Goal: Task Accomplishment & Management: Use online tool/utility

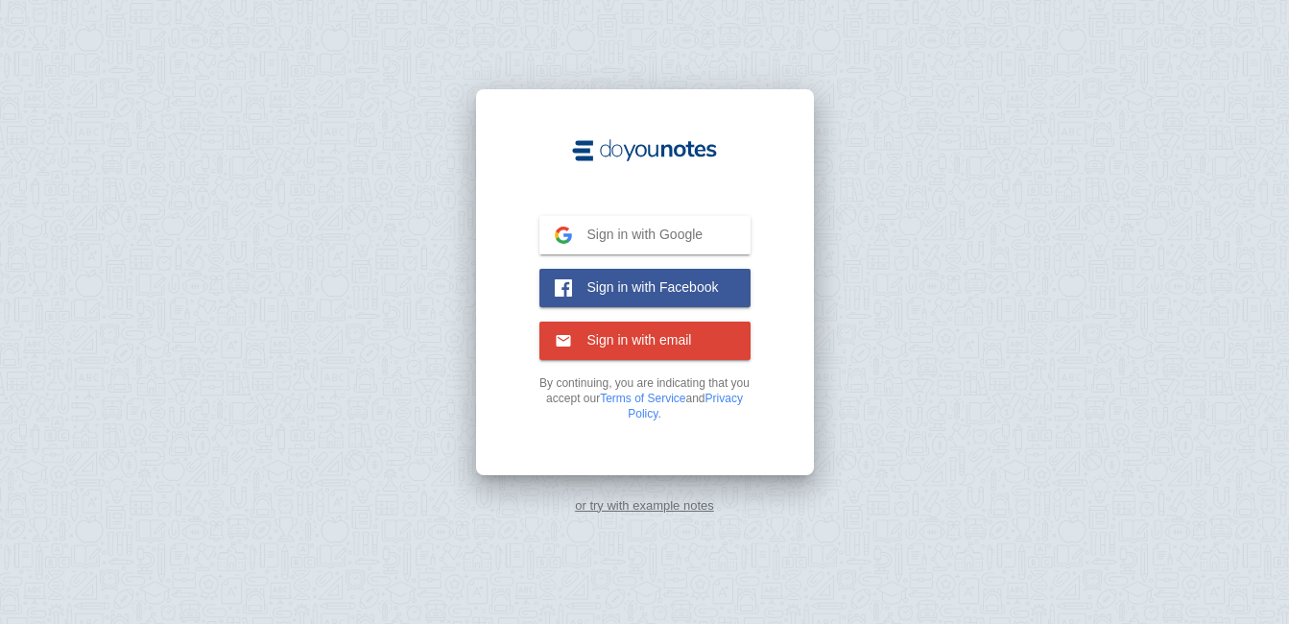
click at [678, 498] on link "or try with example notes" at bounding box center [644, 505] width 139 height 14
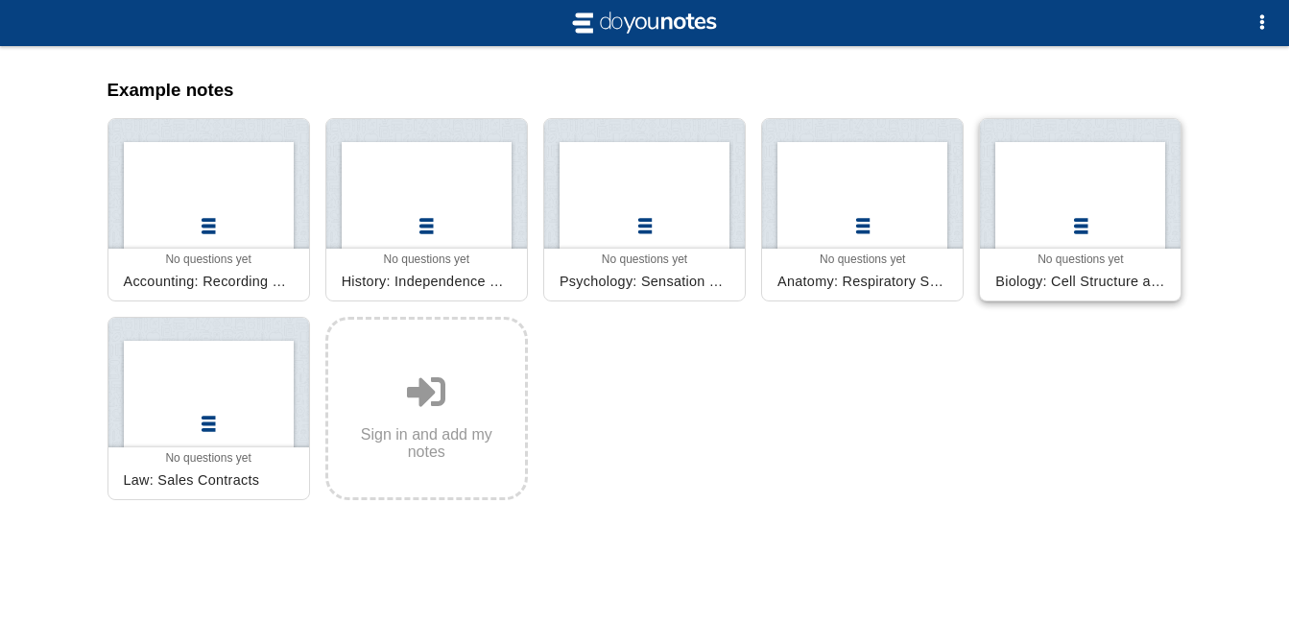
click at [1069, 199] on div at bounding box center [1080, 184] width 201 height 130
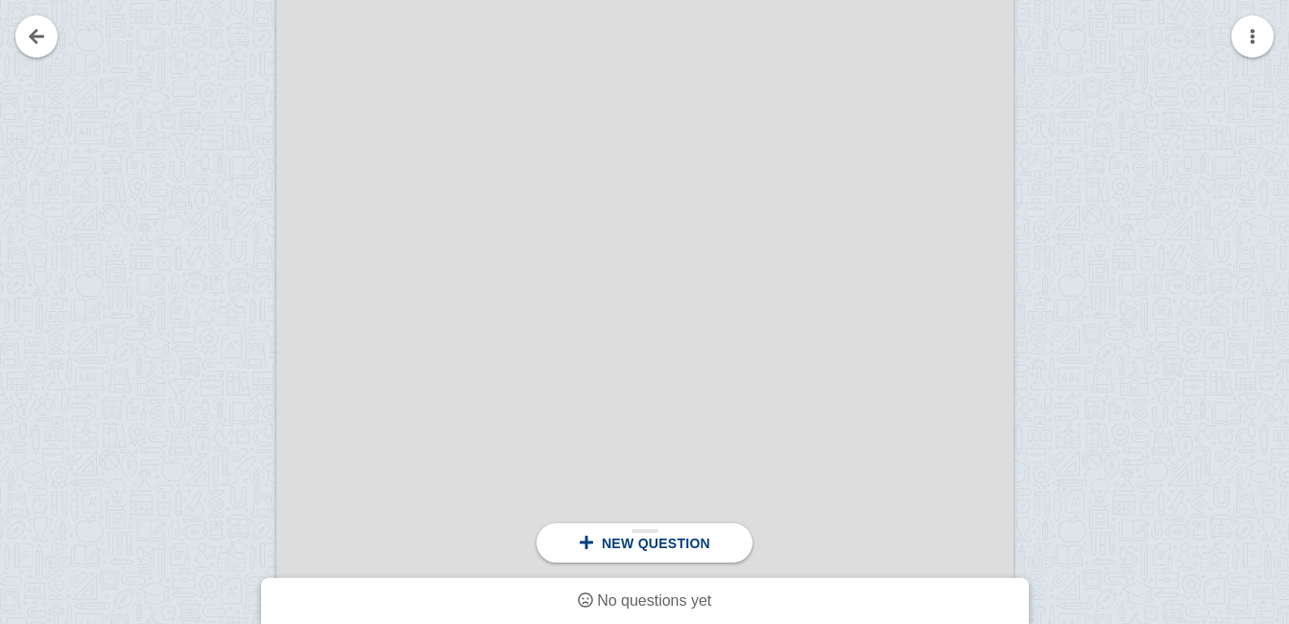
scroll to position [384, 0]
click at [672, 548] on span "New question" at bounding box center [656, 543] width 108 height 15
click at [218, 41] on div at bounding box center [212, 471] width 129 height 1042
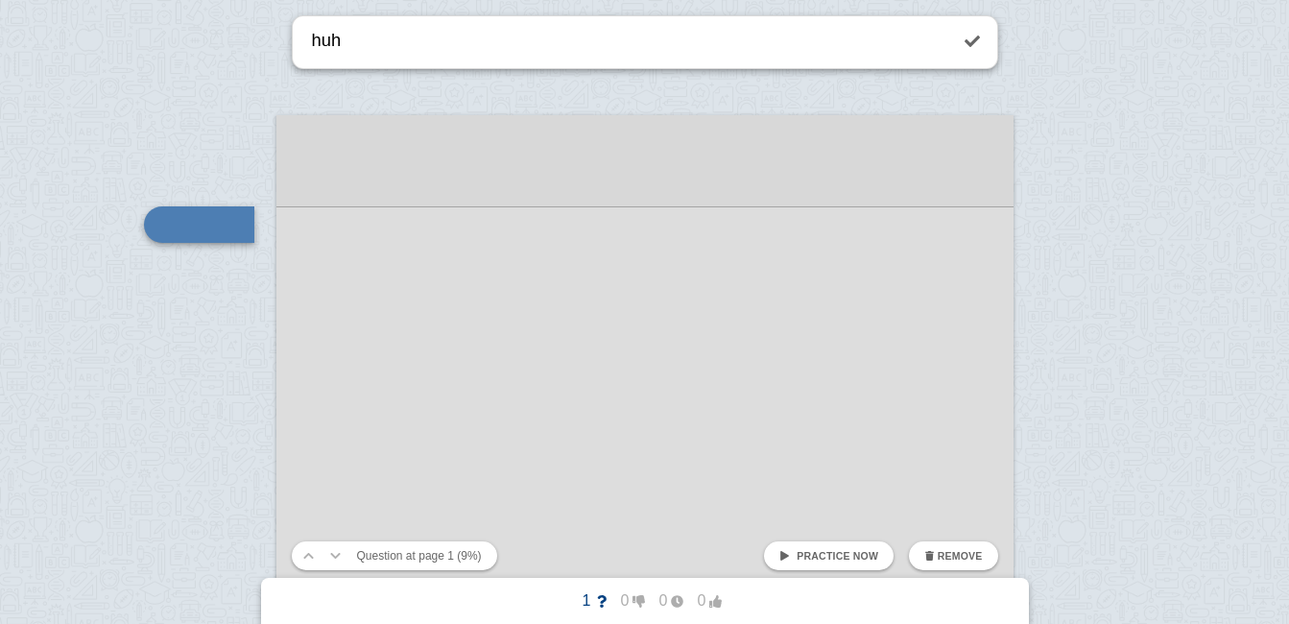
scroll to position [746, 0]
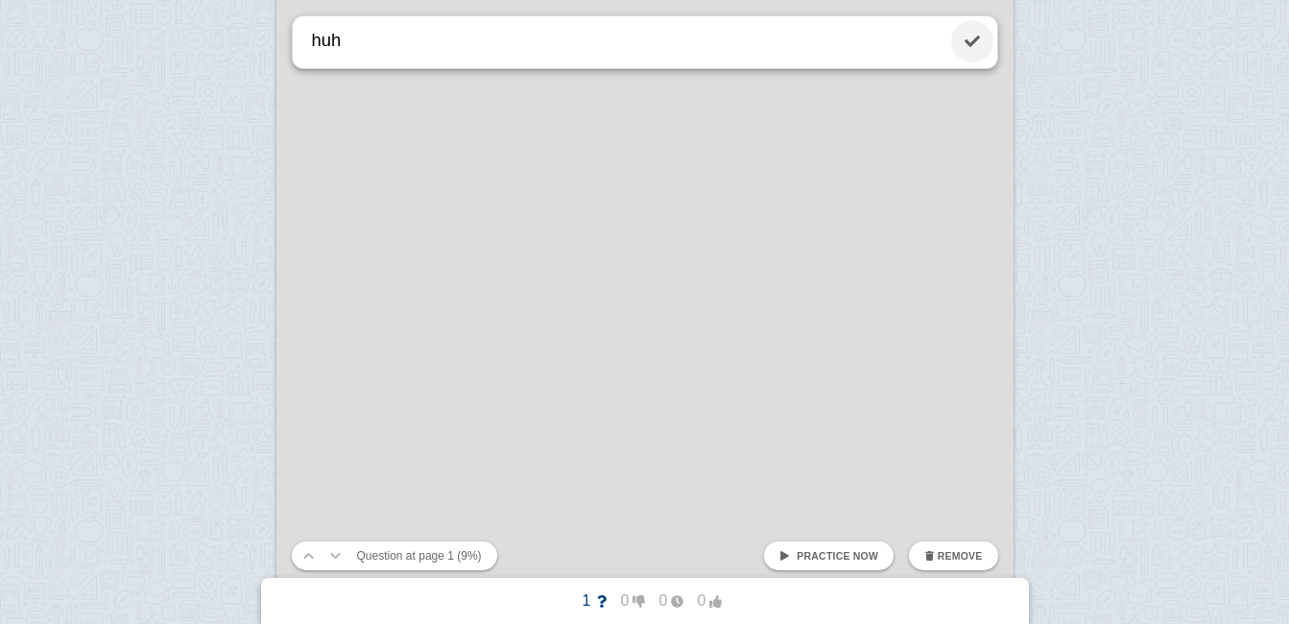
type textarea "huh"
click at [967, 33] on link at bounding box center [972, 41] width 42 height 42
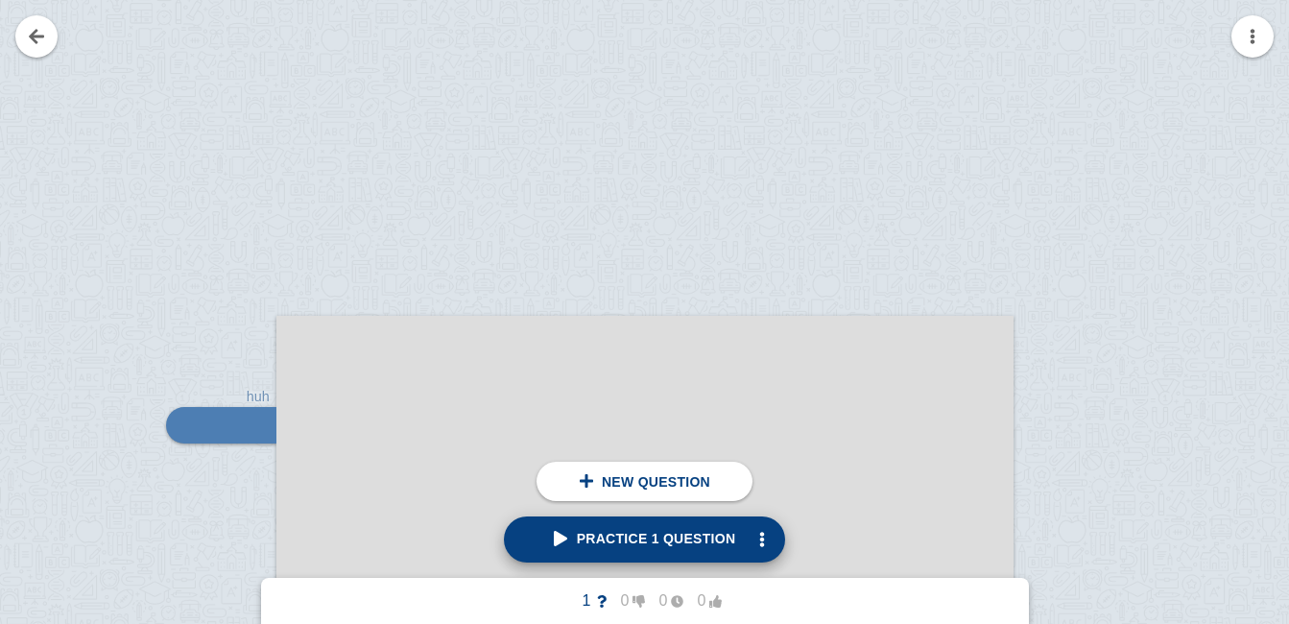
click at [705, 537] on span "Practice 1 question" at bounding box center [645, 538] width 182 height 15
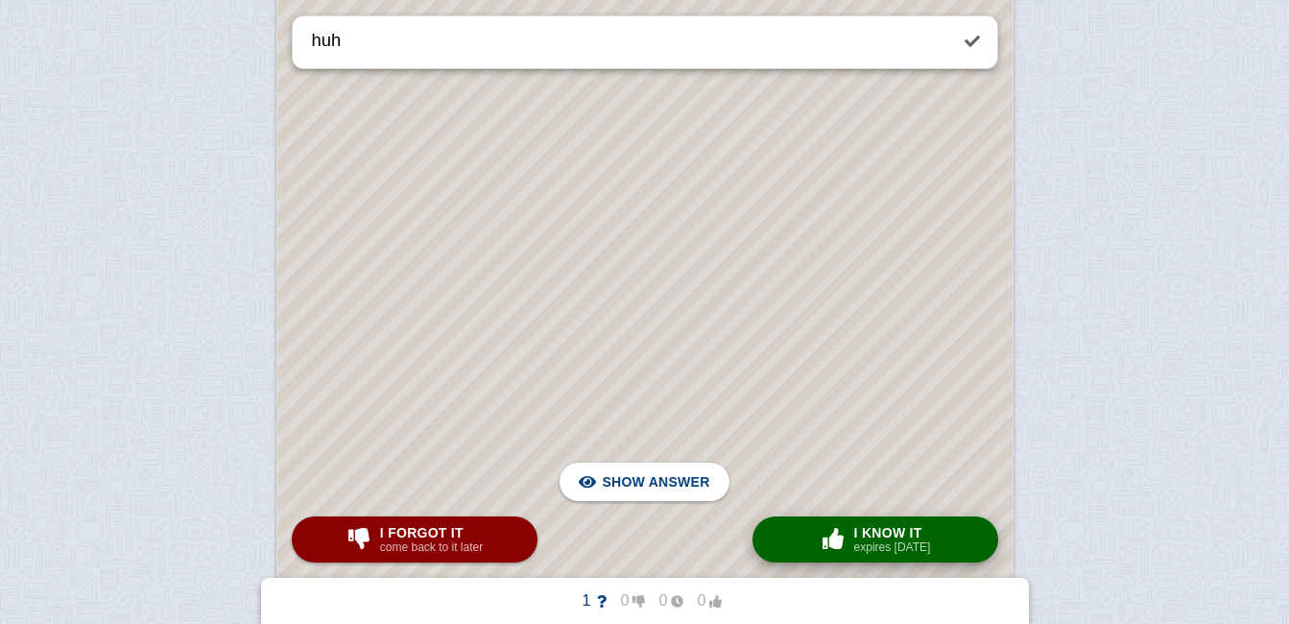
click at [912, 548] on small "expires [DATE]" at bounding box center [892, 546] width 77 height 13
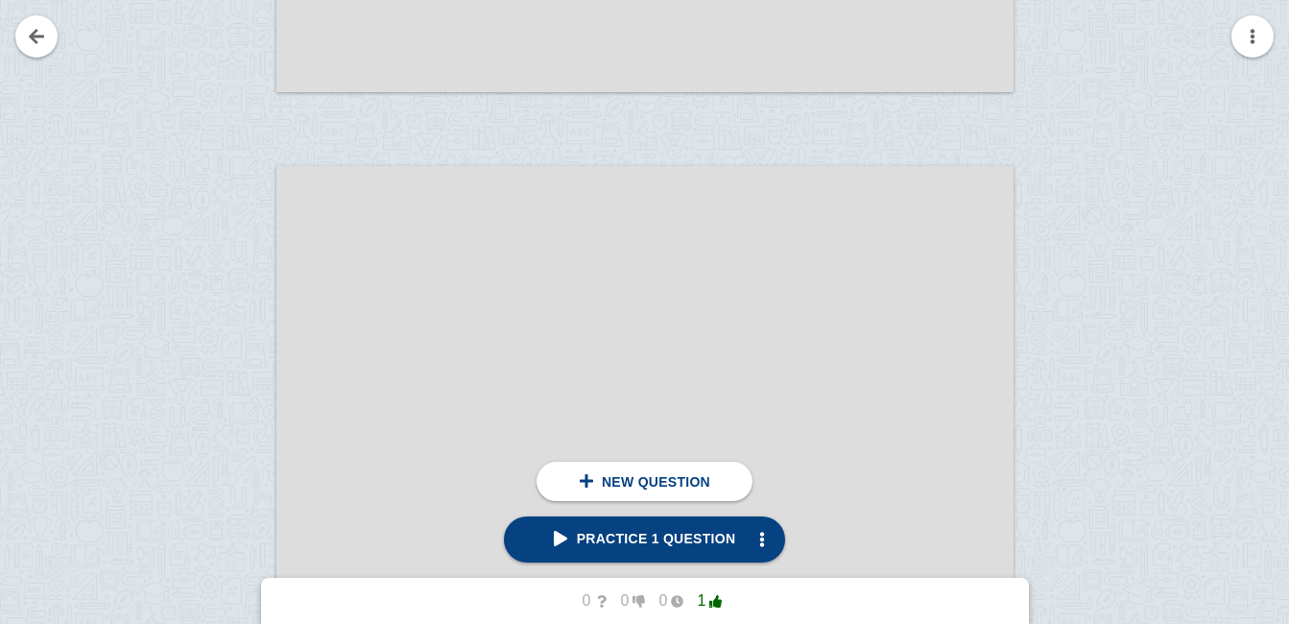
scroll to position [4616, 0]
click at [660, 479] on span "New question" at bounding box center [656, 481] width 108 height 15
click at [633, 485] on span "New question" at bounding box center [656, 481] width 108 height 15
drag, startPoint x: 696, startPoint y: 540, endPoint x: 427, endPoint y: 194, distance: 438.5
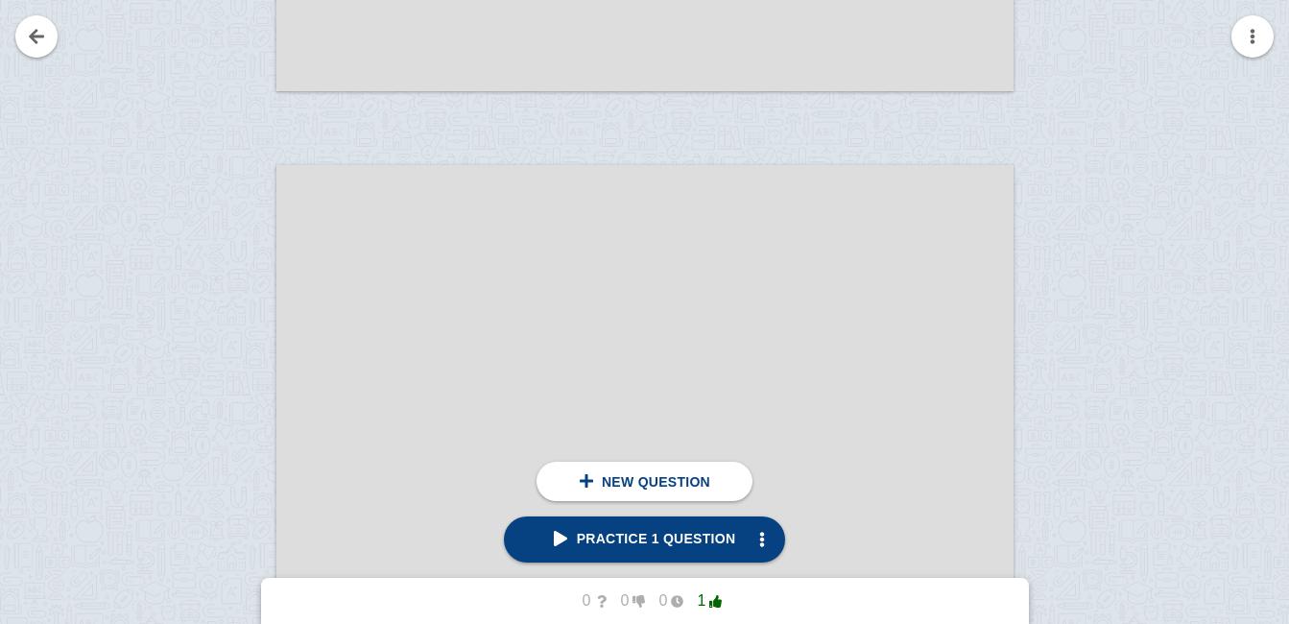
drag, startPoint x: 22, startPoint y: 8, endPoint x: 36, endPoint y: 6, distance: 14.5
